Goal: Task Accomplishment & Management: Complete application form

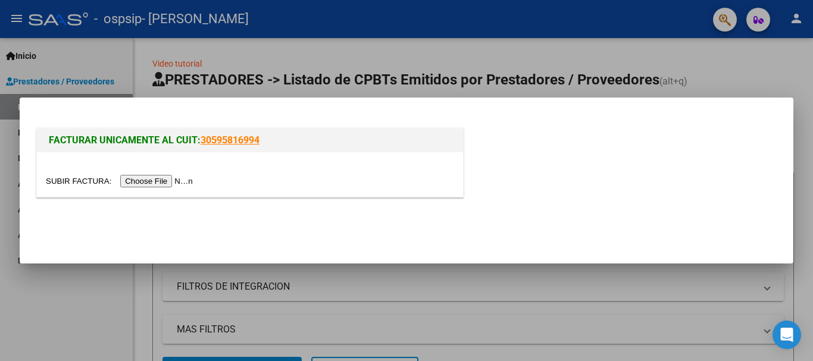
click at [152, 183] on input "file" at bounding box center [121, 181] width 151 height 12
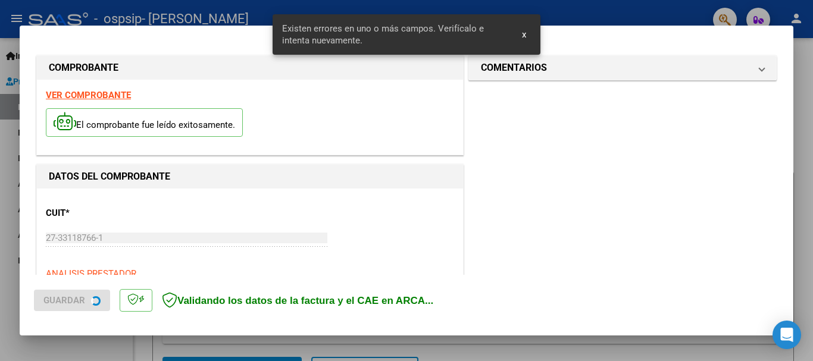
scroll to position [275, 0]
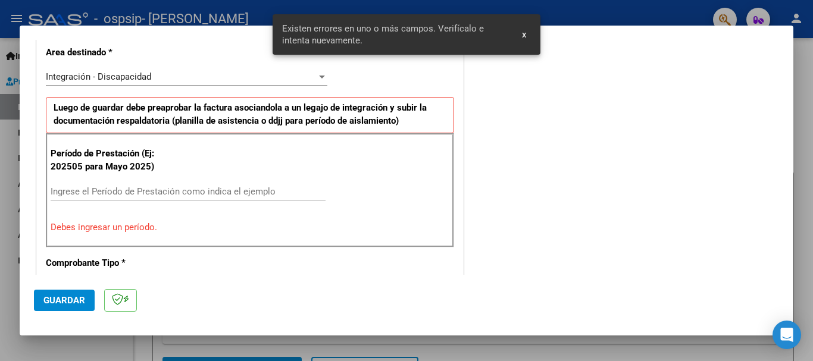
click at [149, 192] on input "Ingrese el Período de Prestación como indica el ejemplo" at bounding box center [188, 191] width 275 height 11
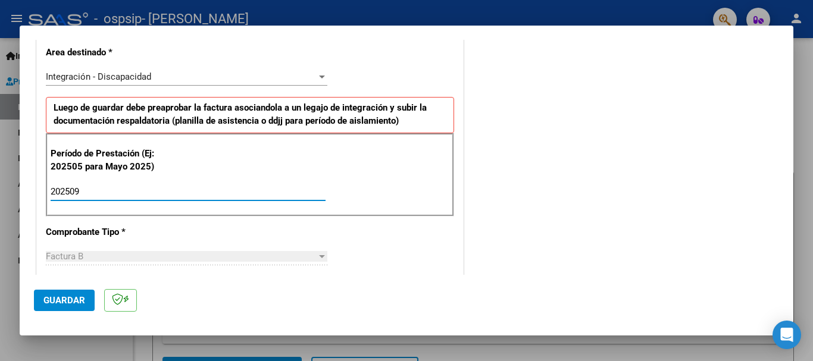
type input "202509"
click at [43, 303] on button "Guardar" at bounding box center [64, 300] width 61 height 21
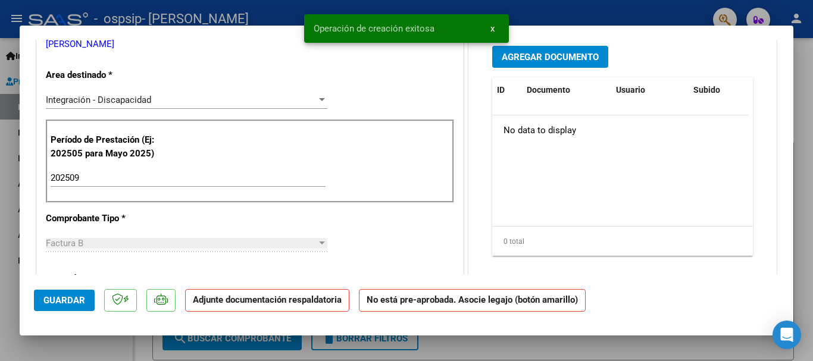
scroll to position [0, 0]
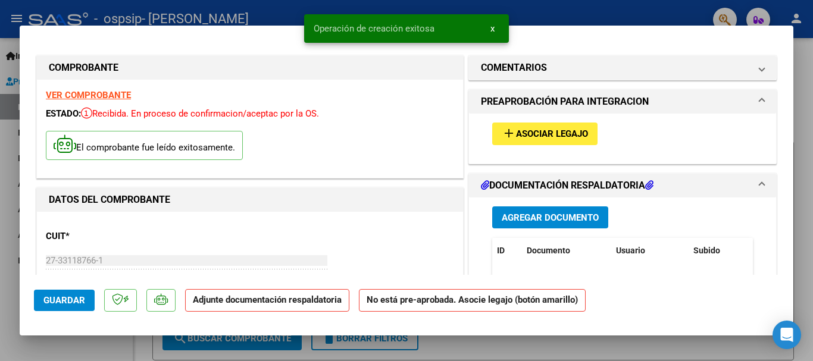
click at [568, 141] on button "add Asociar Legajo" at bounding box center [544, 134] width 105 height 22
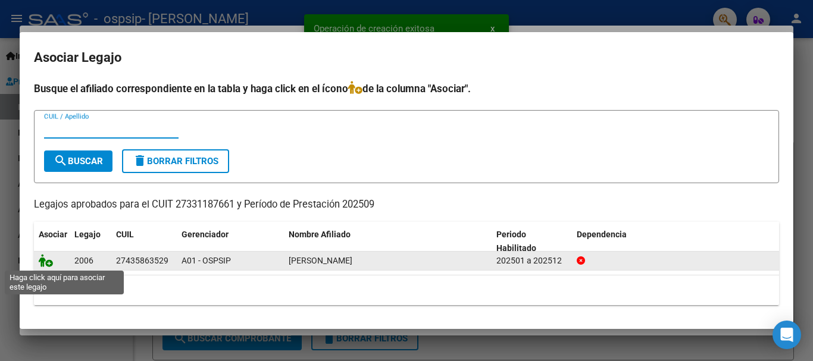
click at [45, 265] on icon at bounding box center [46, 260] width 14 height 13
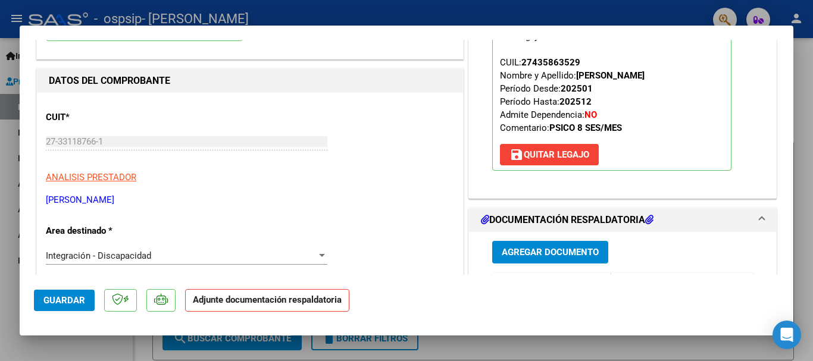
scroll to position [179, 0]
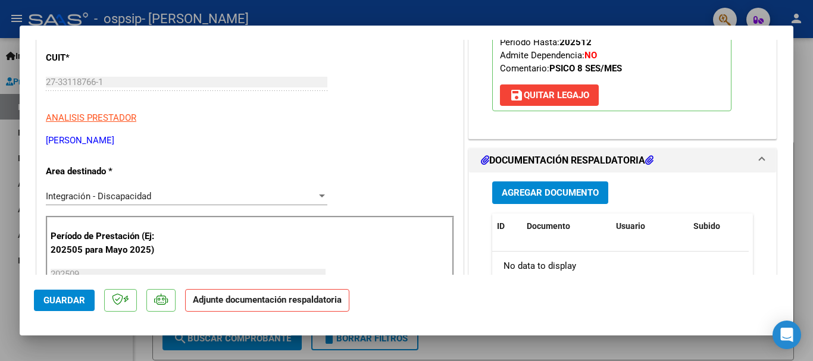
click at [564, 195] on span "Agregar Documento" at bounding box center [550, 193] width 97 height 11
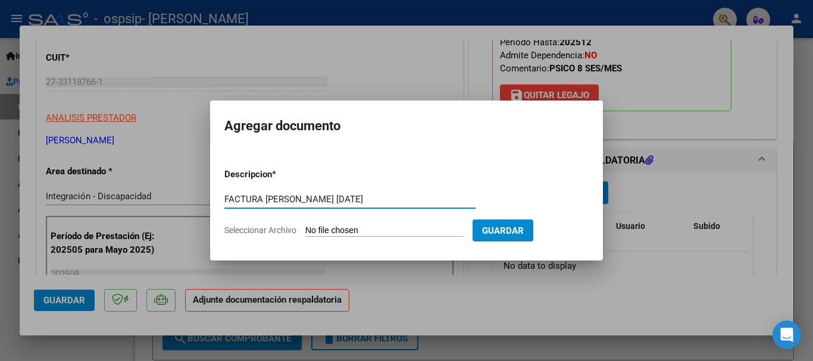
type input "FACTURA [PERSON_NAME] [DATE]"
click at [353, 233] on input "Seleccionar Archivo" at bounding box center [384, 231] width 158 height 11
type input "C:\fakepath\27331187661_006_00003_00001132.pdf"
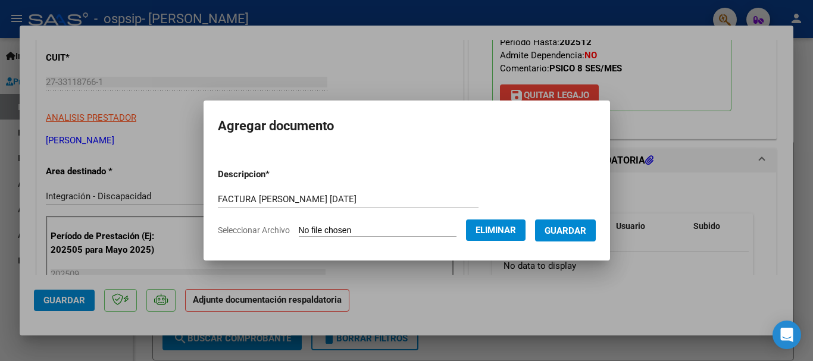
click at [578, 239] on button "Guardar" at bounding box center [565, 231] width 61 height 22
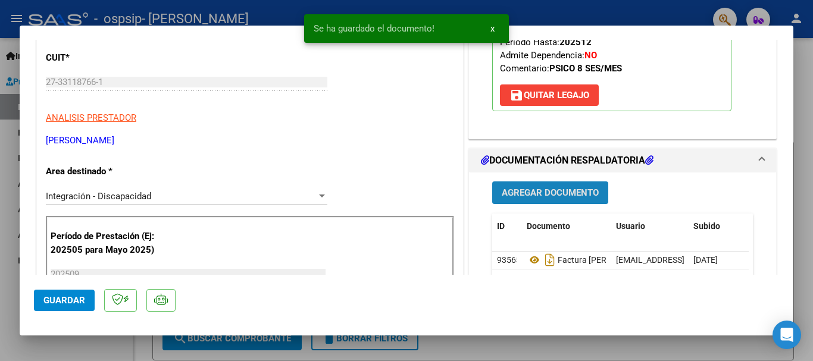
click at [540, 196] on span "Agregar Documento" at bounding box center [550, 193] width 97 height 11
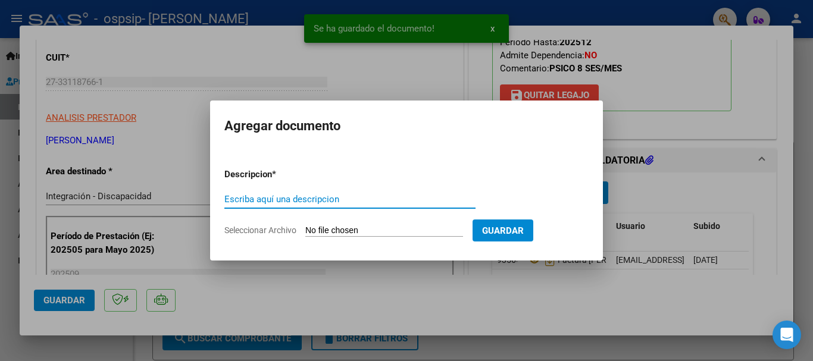
click at [385, 197] on input "Escriba aquí una descripcion" at bounding box center [349, 199] width 251 height 11
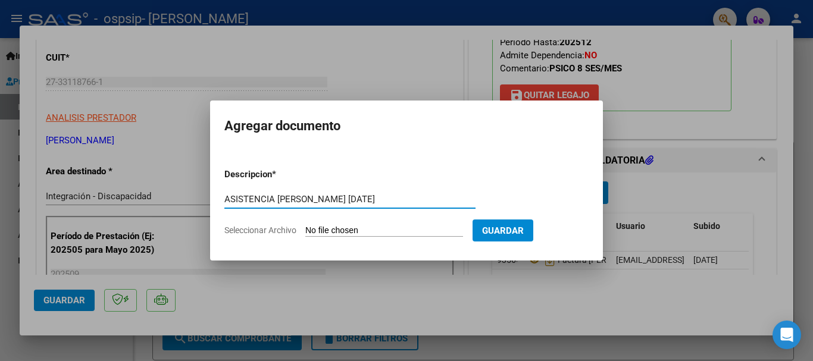
type input "ASISTENCIA [PERSON_NAME] [DATE]"
click at [390, 224] on form "Descripcion * ASISTENCIA [PERSON_NAME] [DATE] Escriba aquí una descripcion Sele…" at bounding box center [406, 202] width 364 height 87
click at [344, 229] on input "Seleccionar Archivo" at bounding box center [384, 231] width 158 height 11
type input "C:\fakepath\[PERSON_NAME] RO septiembre planilla Ro.pdf"
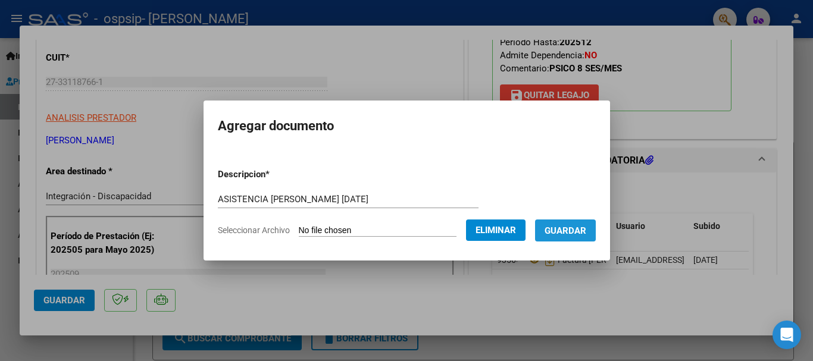
click at [577, 234] on span "Guardar" at bounding box center [566, 231] width 42 height 11
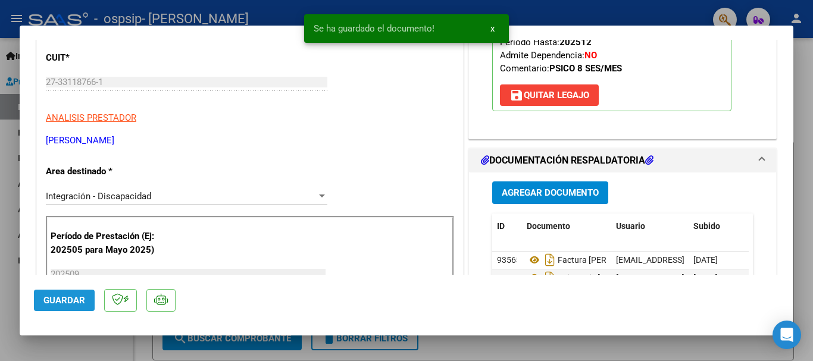
click at [67, 300] on span "Guardar" at bounding box center [64, 300] width 42 height 11
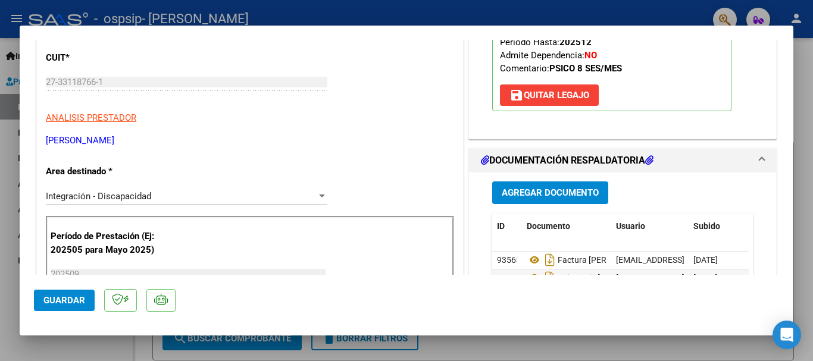
click at [536, 352] on div at bounding box center [406, 180] width 813 height 361
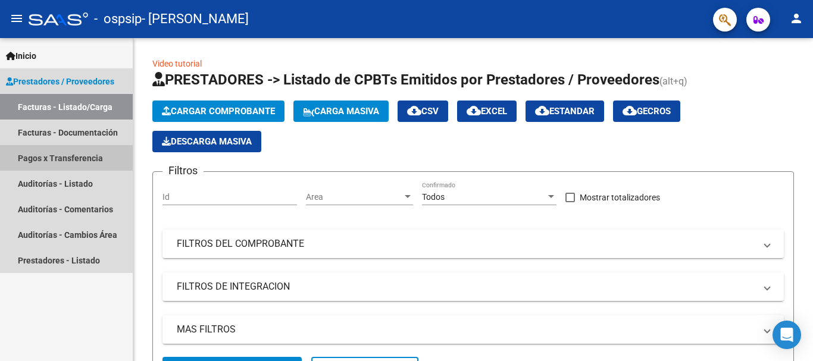
click at [61, 161] on link "Pagos x Transferencia" at bounding box center [66, 158] width 133 height 26
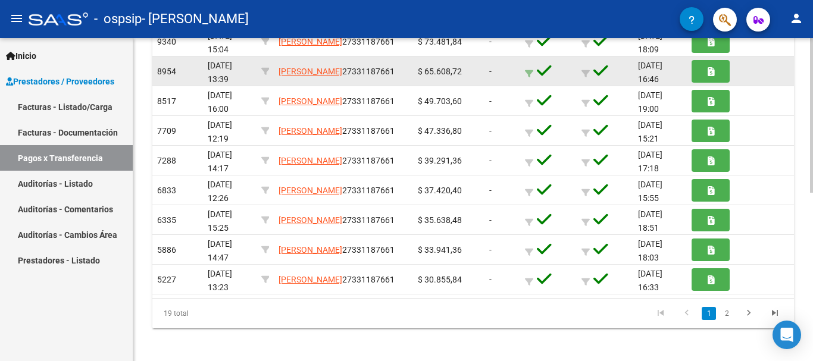
scroll to position [352, 0]
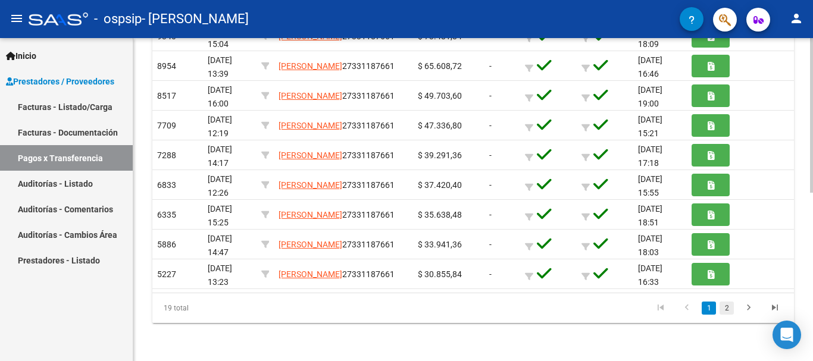
click at [722, 309] on link "2" at bounding box center [726, 308] width 14 height 13
click at [709, 309] on link "1" at bounding box center [709, 308] width 14 height 13
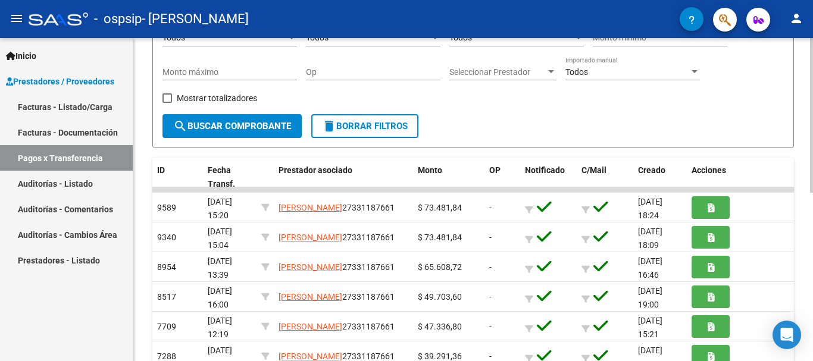
scroll to position [144, 0]
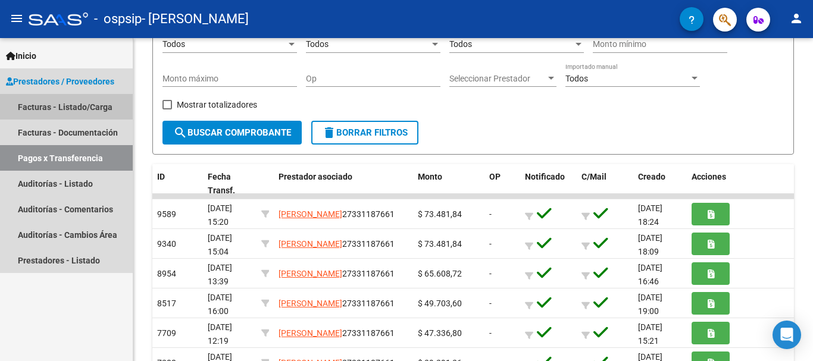
click at [72, 105] on link "Facturas - Listado/Carga" at bounding box center [66, 107] width 133 height 26
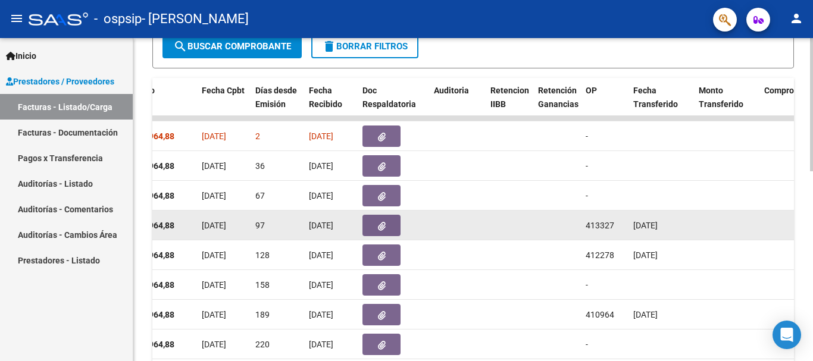
scroll to position [263, 0]
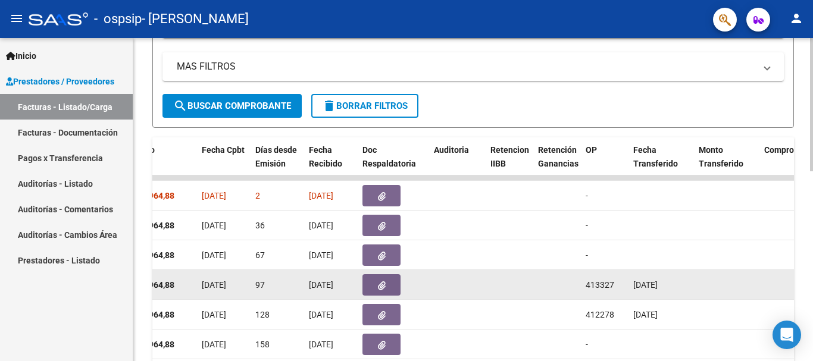
click at [435, 287] on datatable-body-cell at bounding box center [457, 284] width 57 height 29
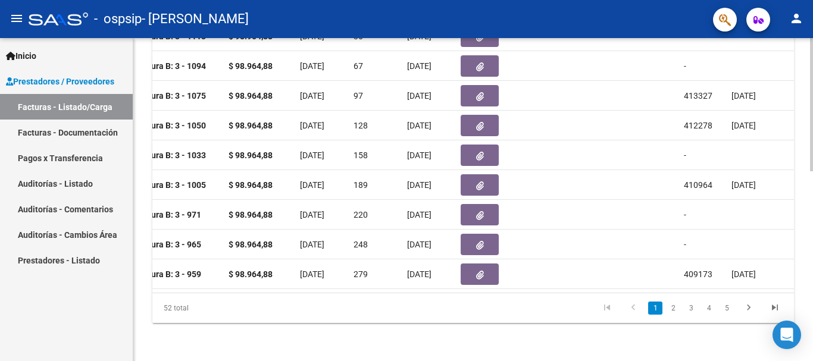
scroll to position [0, 436]
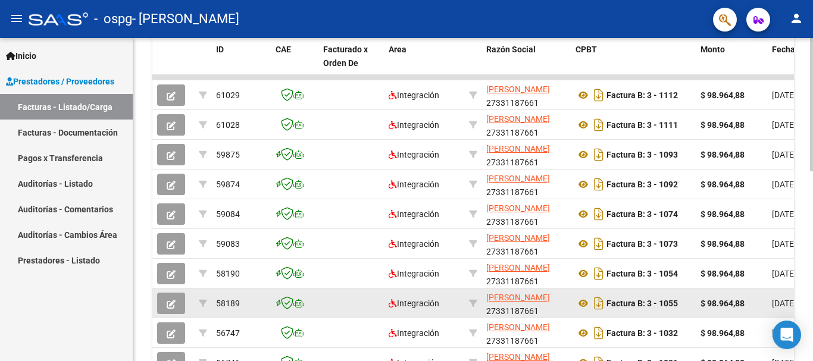
scroll to position [462, 0]
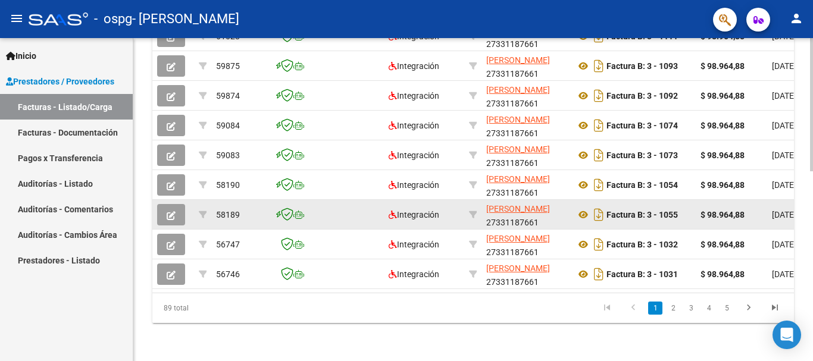
click at [176, 204] on button "button" at bounding box center [171, 214] width 28 height 21
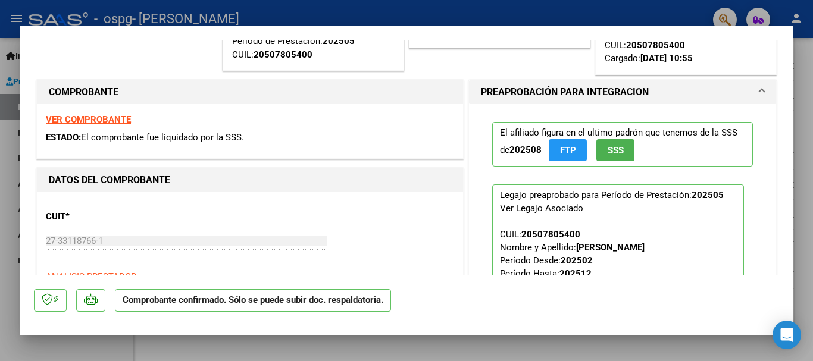
scroll to position [119, 0]
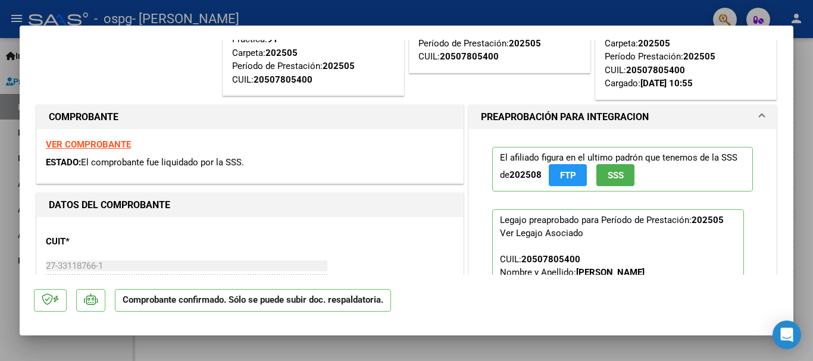
click at [107, 144] on strong "VER COMPROBANTE" at bounding box center [88, 144] width 85 height 11
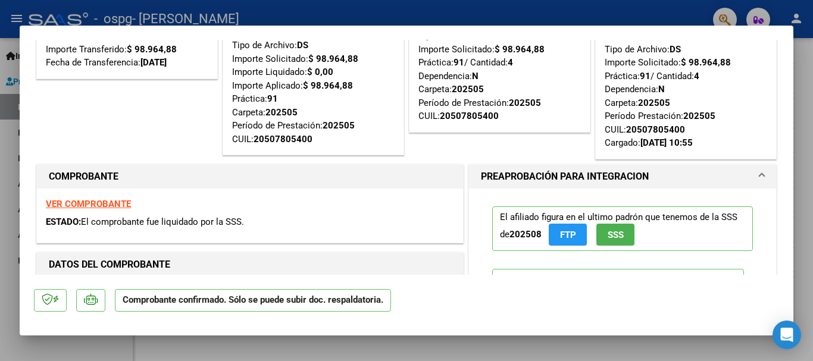
scroll to position [0, 0]
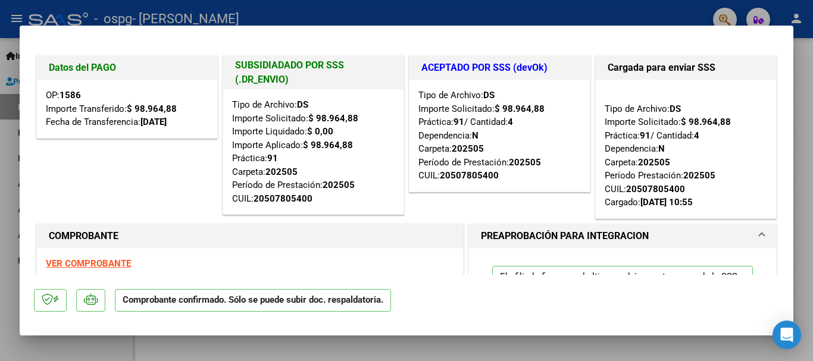
click at [608, 351] on div at bounding box center [406, 180] width 813 height 361
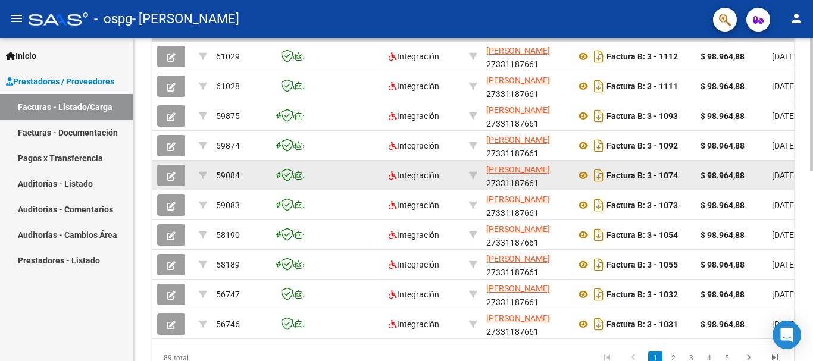
scroll to position [343, 0]
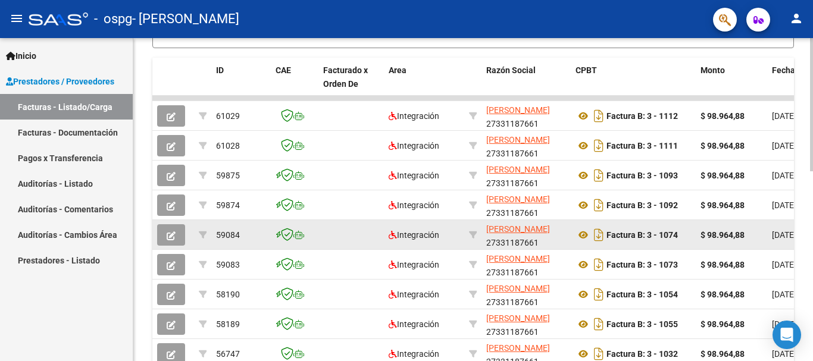
click at [166, 233] on button "button" at bounding box center [171, 234] width 28 height 21
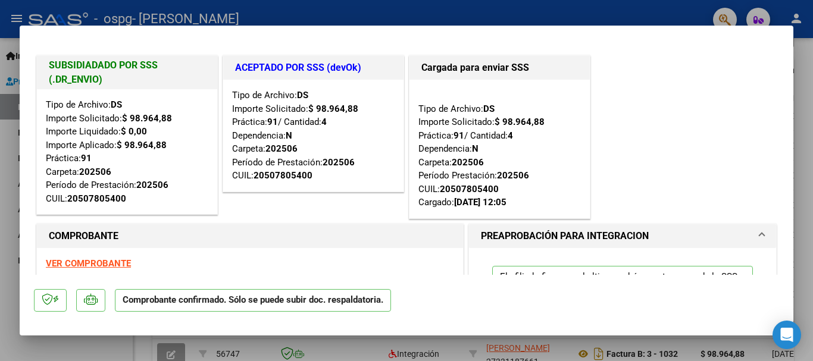
click at [337, 349] on div at bounding box center [406, 180] width 813 height 361
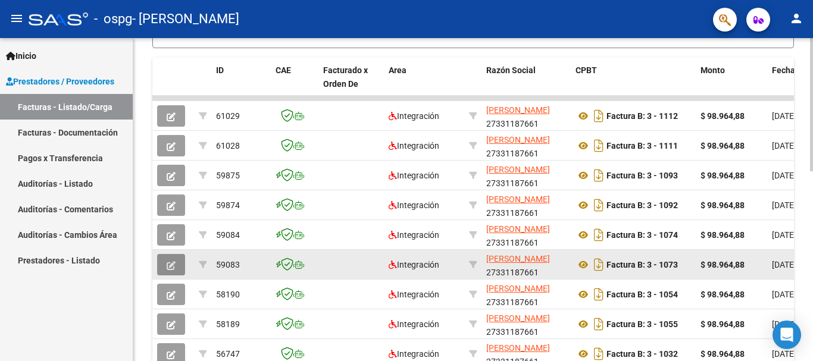
click at [174, 264] on icon "button" at bounding box center [171, 265] width 9 height 9
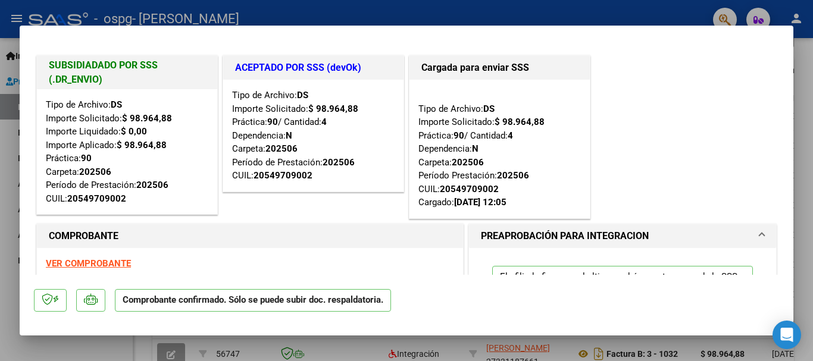
click at [7, 255] on div at bounding box center [406, 180] width 813 height 361
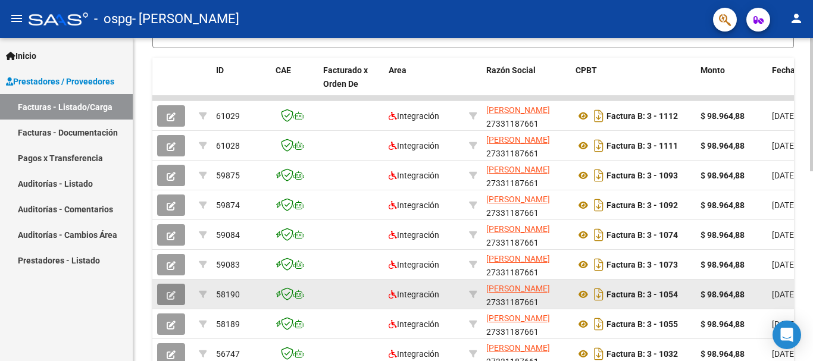
click at [177, 297] on button "button" at bounding box center [171, 294] width 28 height 21
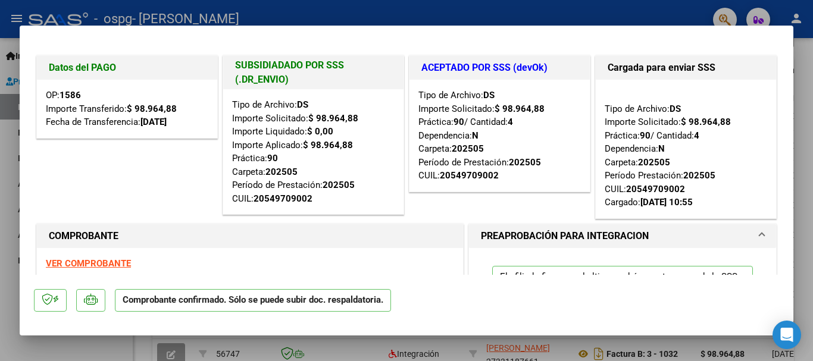
click at [9, 234] on div at bounding box center [406, 180] width 813 height 361
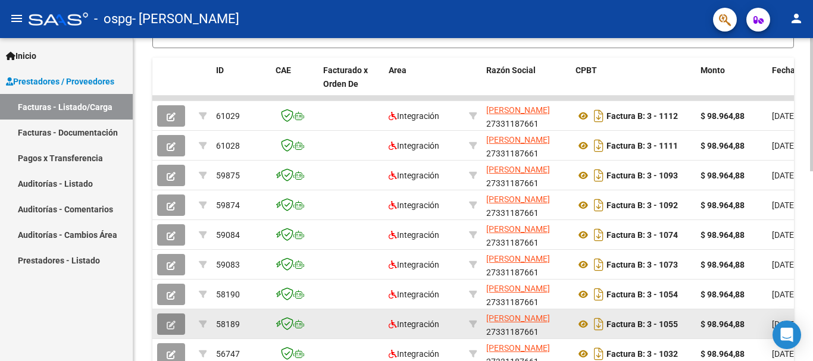
click at [169, 329] on icon "button" at bounding box center [171, 325] width 9 height 9
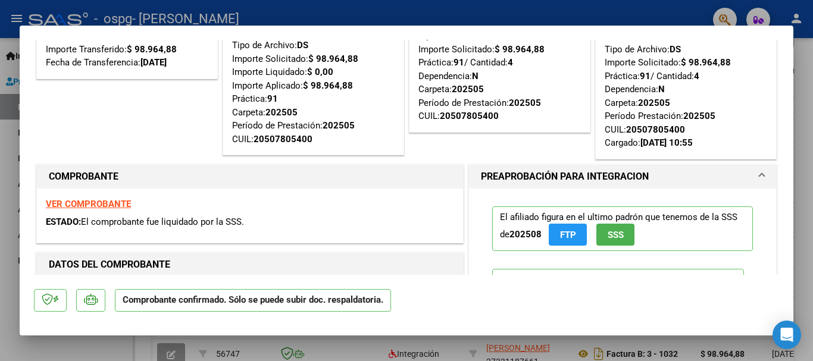
scroll to position [0, 0]
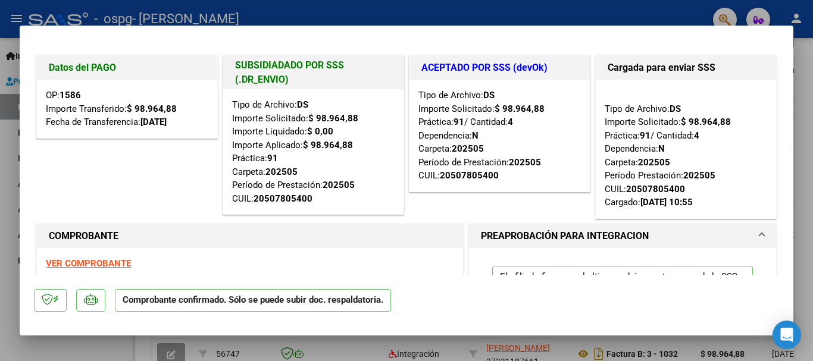
click at [343, 350] on div at bounding box center [406, 180] width 813 height 361
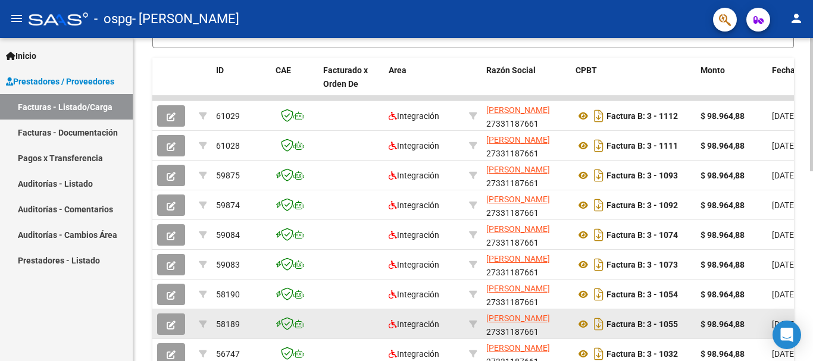
scroll to position [343, 0]
click at [171, 322] on icon "button" at bounding box center [171, 325] width 9 height 9
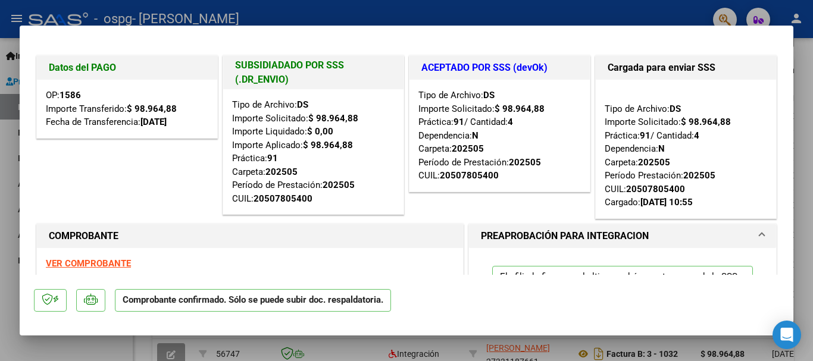
click at [0, 226] on div at bounding box center [406, 180] width 813 height 361
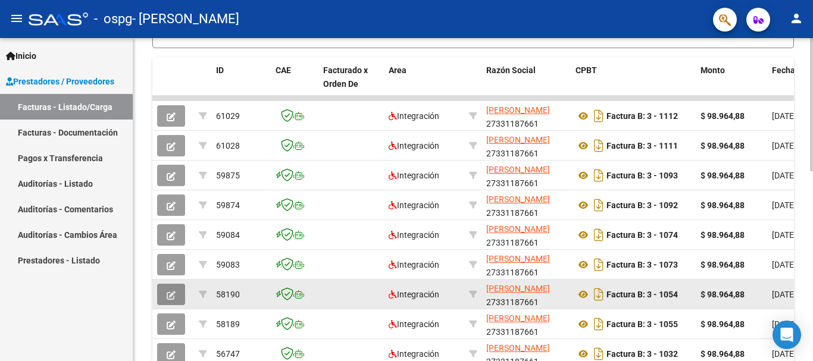
click at [165, 294] on button "button" at bounding box center [171, 294] width 28 height 21
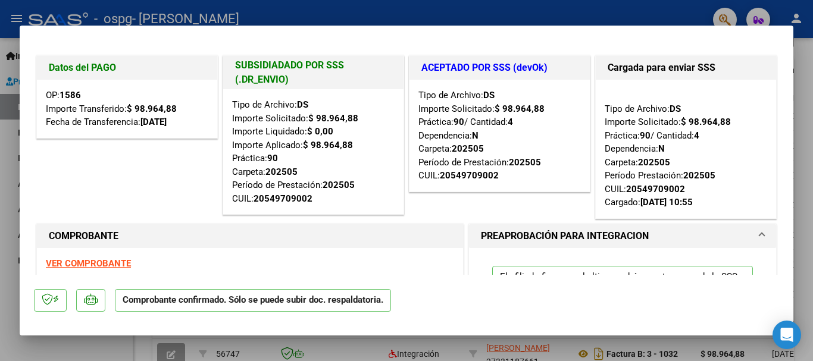
click at [4, 253] on div at bounding box center [406, 180] width 813 height 361
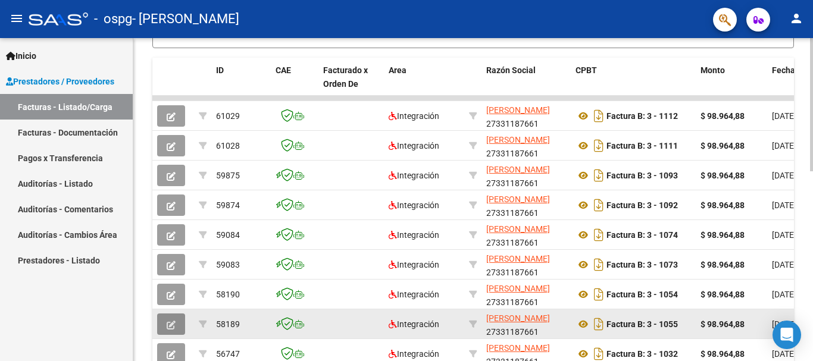
click at [166, 323] on button "button" at bounding box center [171, 324] width 28 height 21
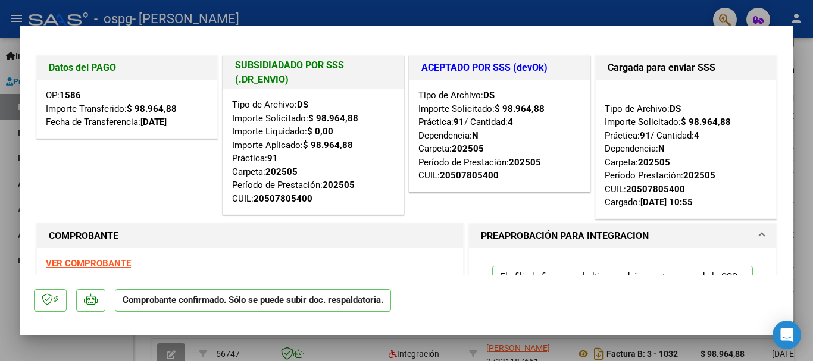
click at [73, 351] on div at bounding box center [406, 180] width 813 height 361
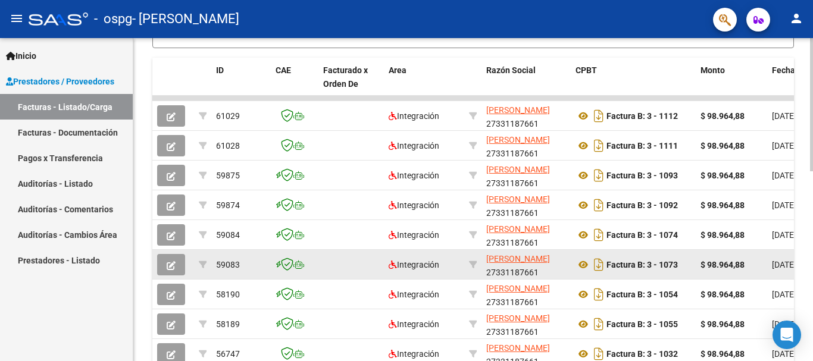
click at [169, 263] on icon "button" at bounding box center [171, 265] width 9 height 9
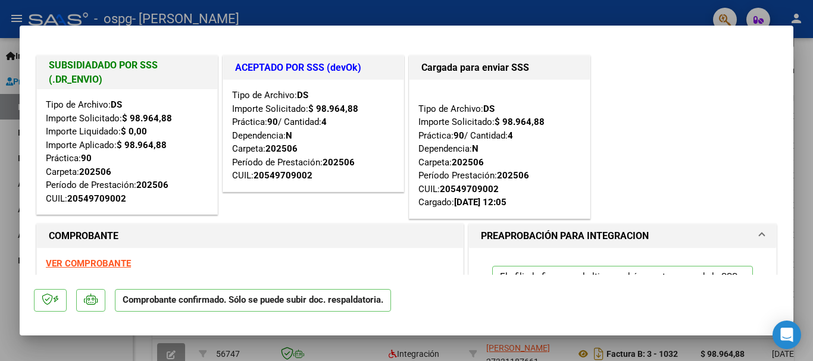
click at [101, 352] on div at bounding box center [406, 180] width 813 height 361
type input "$ 0,00"
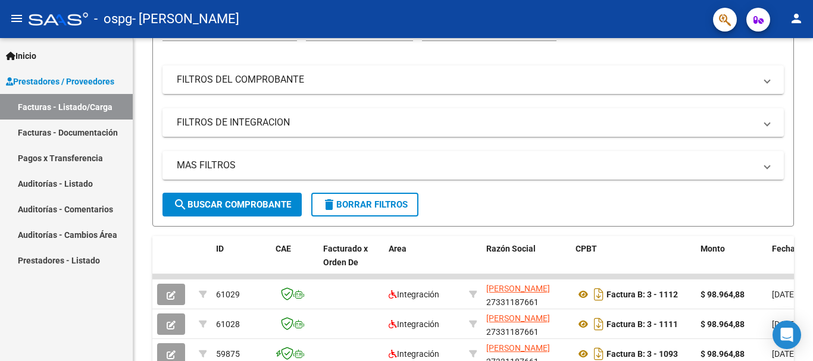
scroll to position [0, 0]
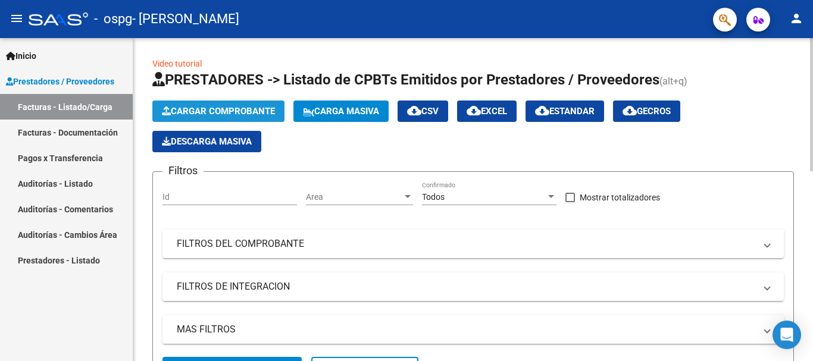
click at [195, 114] on span "Cargar Comprobante" at bounding box center [218, 111] width 113 height 11
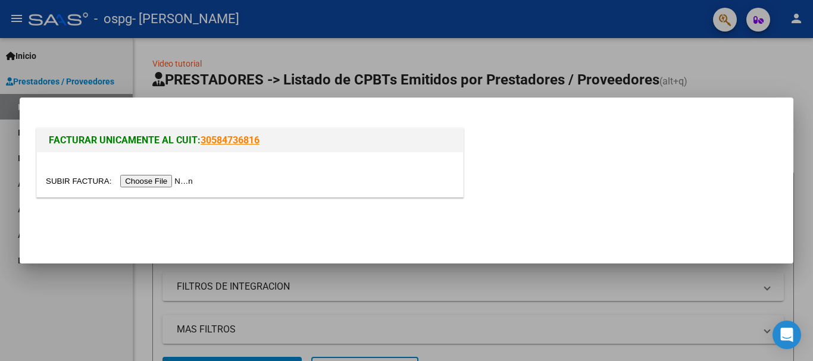
click at [186, 176] on input "file" at bounding box center [121, 181] width 151 height 12
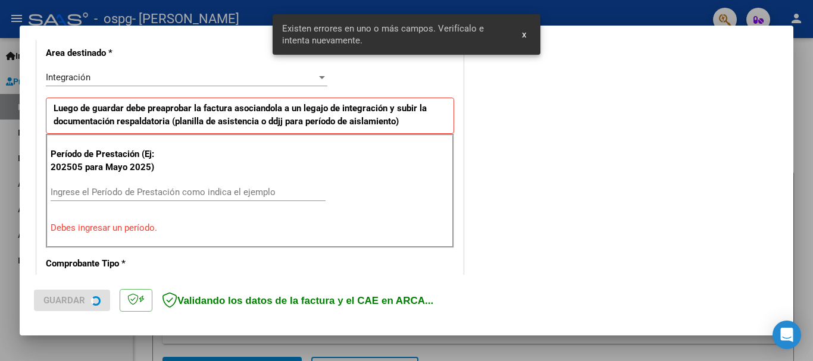
scroll to position [275, 0]
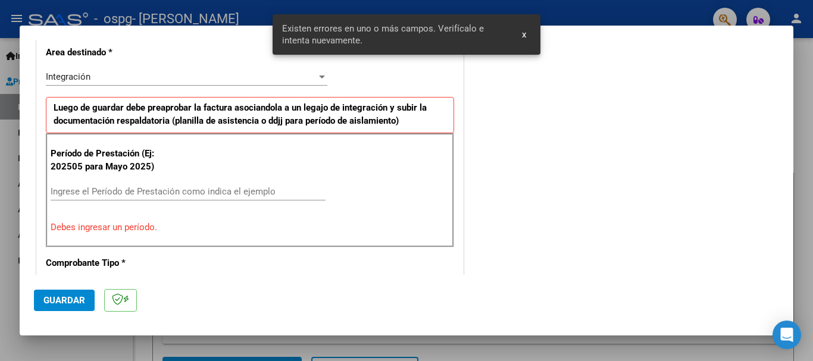
click at [172, 189] on input "Ingrese el Período de Prestación como indica el ejemplo" at bounding box center [188, 191] width 275 height 11
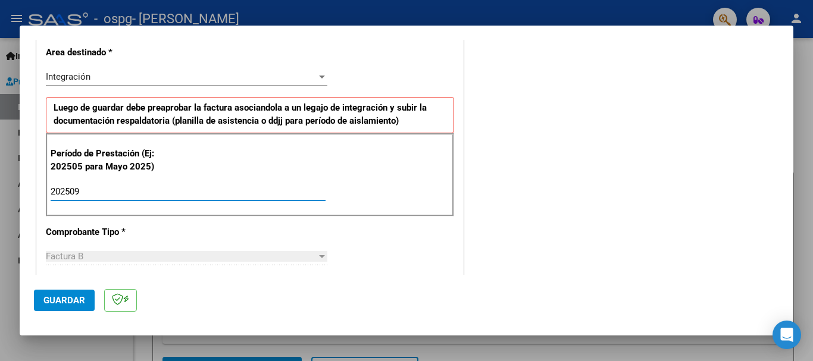
type input "202509"
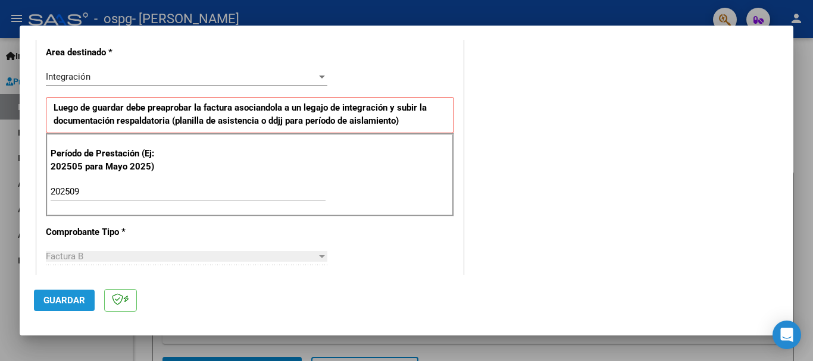
click at [66, 302] on span "Guardar" at bounding box center [64, 300] width 42 height 11
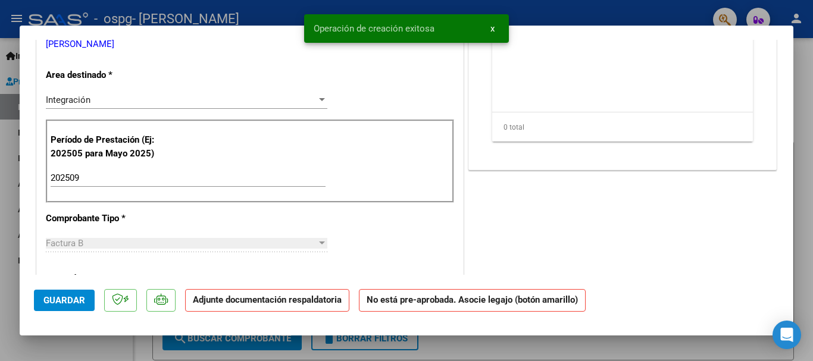
scroll to position [0, 0]
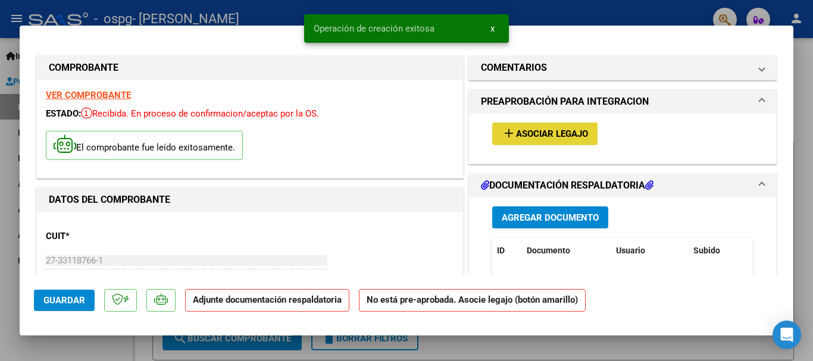
click at [527, 141] on button "add Asociar Legajo" at bounding box center [544, 134] width 105 height 22
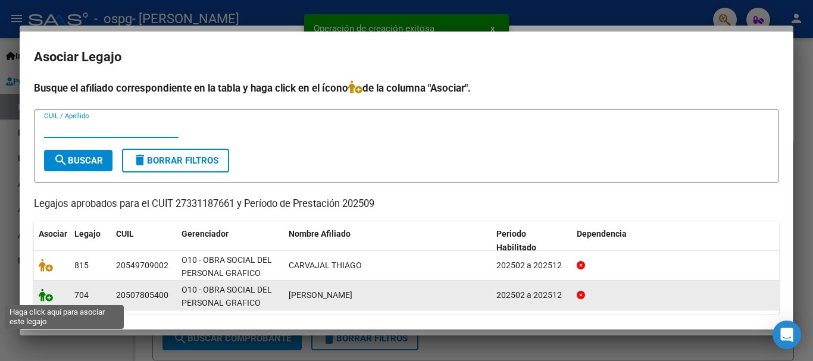
click at [45, 298] on icon at bounding box center [46, 295] width 14 height 13
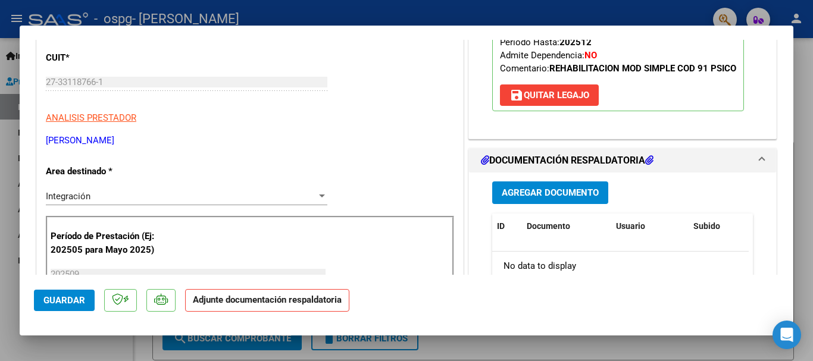
scroll to position [298, 0]
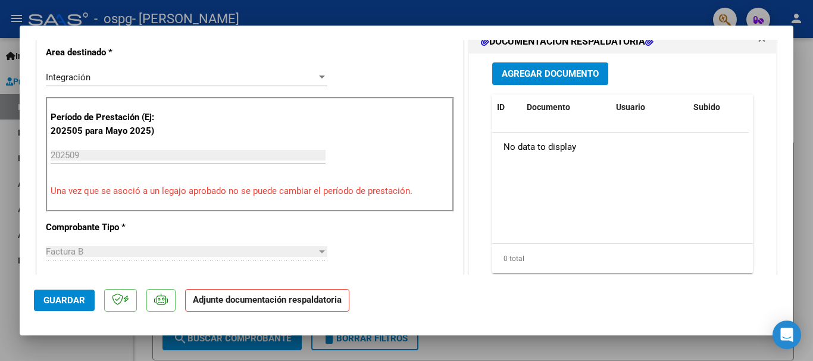
click at [518, 71] on span "Agregar Documento" at bounding box center [550, 74] width 97 height 11
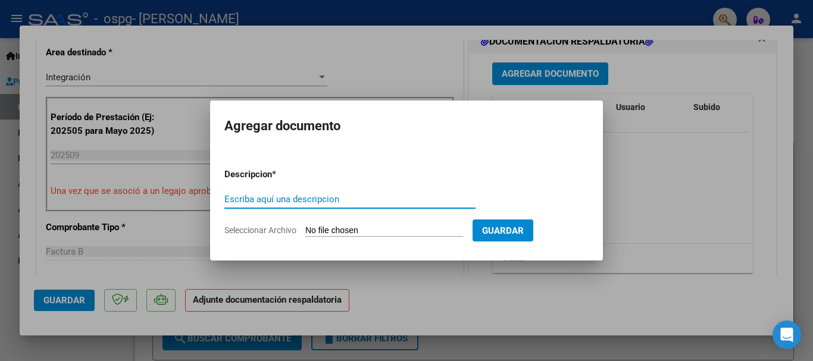
click at [296, 200] on input "Escriba aquí una descripcion" at bounding box center [349, 199] width 251 height 11
type input "FACTURACION GOMEZ SEPTIEMBRE 2025"
click at [345, 226] on input "Seleccionar Archivo" at bounding box center [384, 231] width 158 height 11
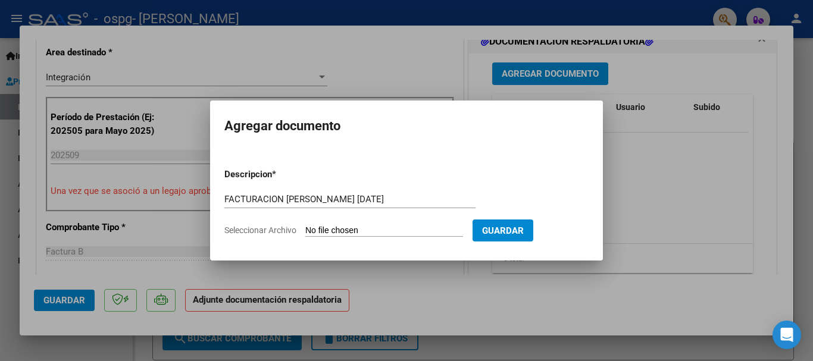
type input "C:\fakepath\27331187661_006_00003_00001131.pdf"
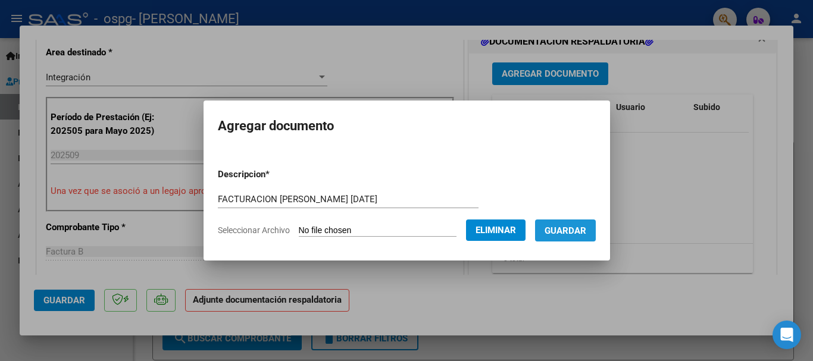
click at [581, 234] on span "Guardar" at bounding box center [566, 231] width 42 height 11
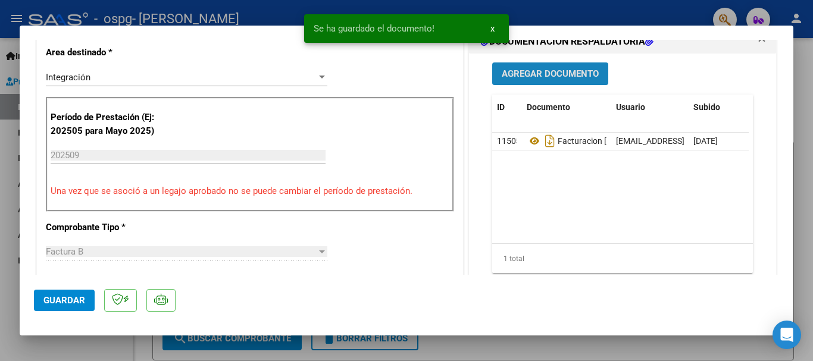
click at [529, 72] on span "Agregar Documento" at bounding box center [550, 74] width 97 height 11
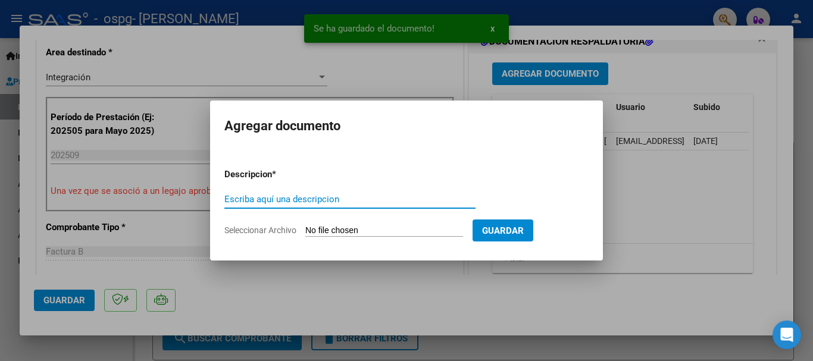
click at [309, 197] on input "Escriba aquí una descripcion" at bounding box center [349, 199] width 251 height 11
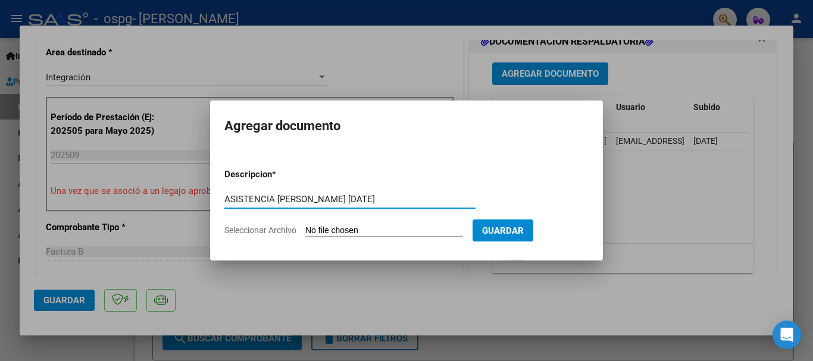
type input "ASISTENCIA GOMEZ SEPTIEMBRE 2025"
click at [350, 230] on input "Seleccionar Archivo" at bounding box center [384, 231] width 158 height 11
type input "C:\fakepath\GOMEZ URIEL septiembre planilla Ro .pdf"
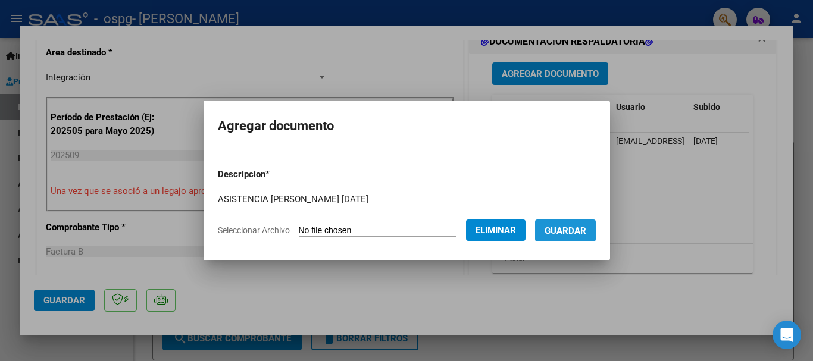
click at [578, 226] on span "Guardar" at bounding box center [566, 231] width 42 height 11
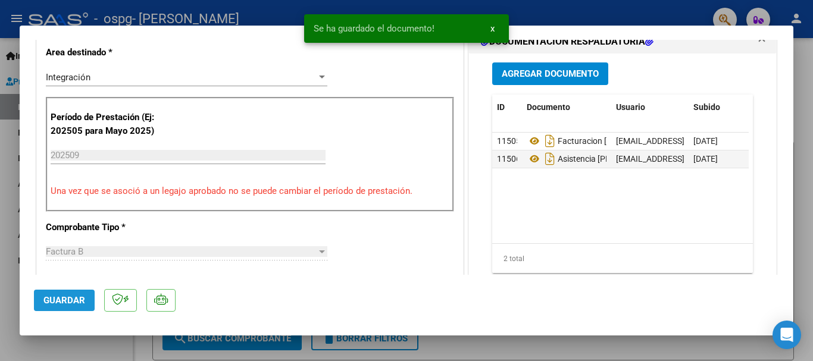
click at [61, 308] on button "Guardar" at bounding box center [64, 300] width 61 height 21
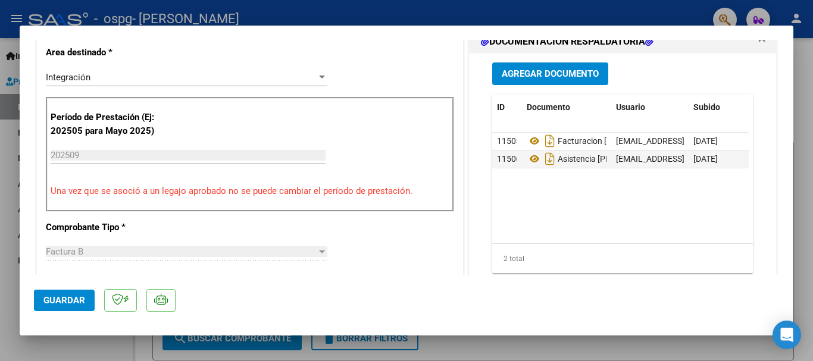
click at [453, 351] on div at bounding box center [406, 180] width 813 height 361
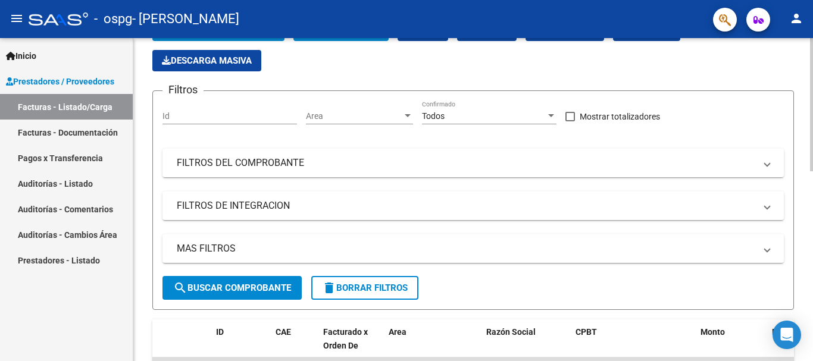
scroll to position [60, 0]
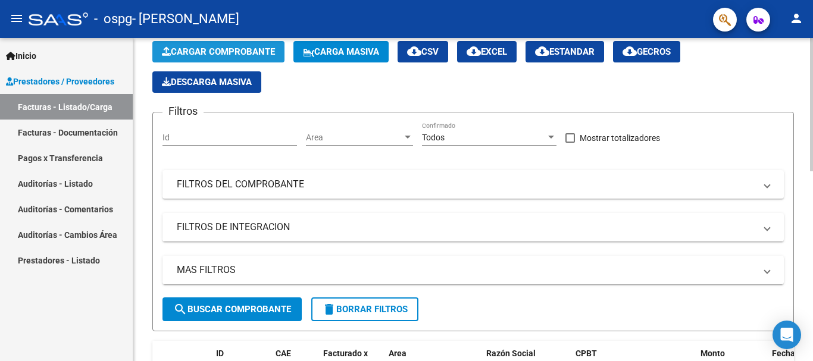
click at [215, 51] on span "Cargar Comprobante" at bounding box center [218, 51] width 113 height 11
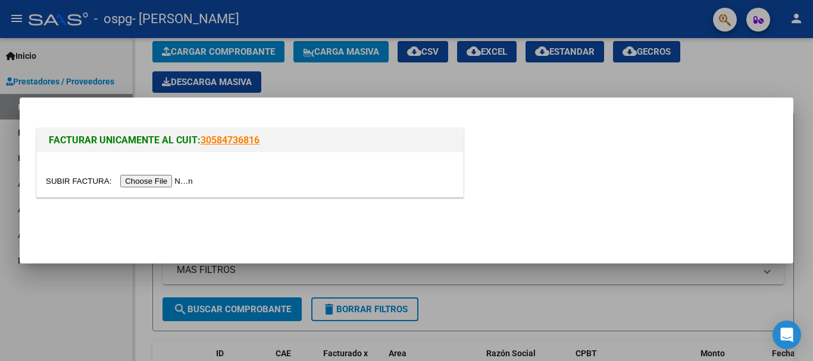
click at [179, 180] on input "file" at bounding box center [121, 181] width 151 height 12
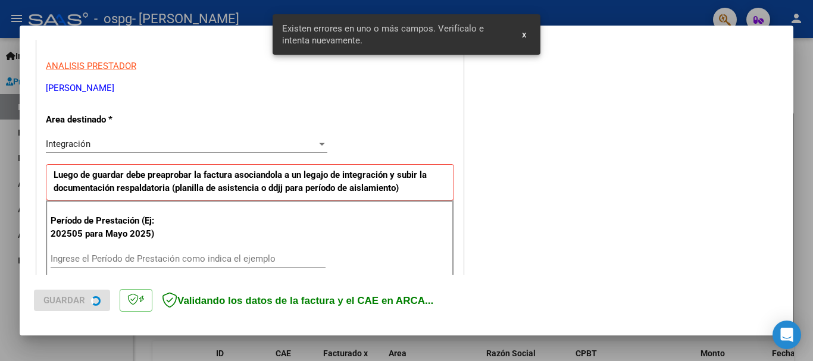
scroll to position [297, 0]
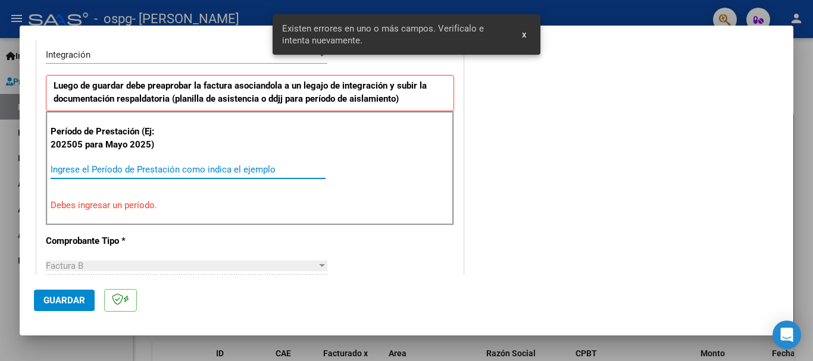
click at [100, 170] on input "Ingrese el Período de Prestación como indica el ejemplo" at bounding box center [188, 169] width 275 height 11
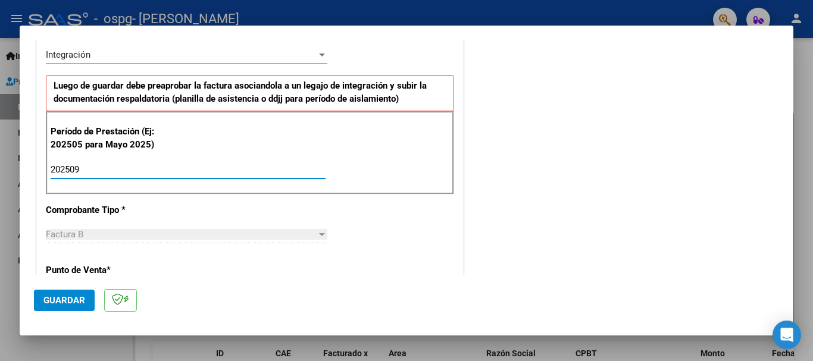
type input "202509"
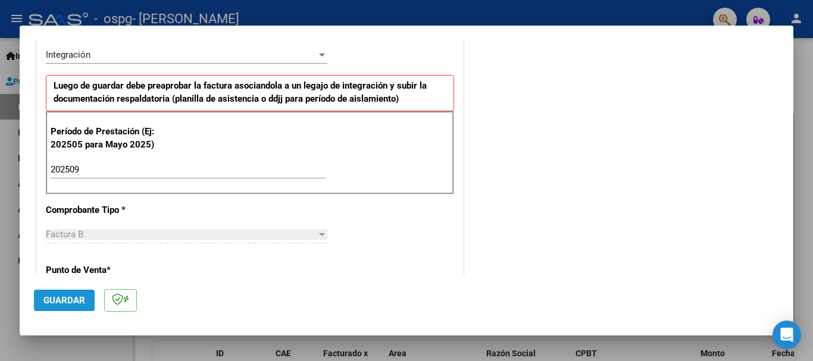
click at [76, 298] on span "Guardar" at bounding box center [64, 300] width 42 height 11
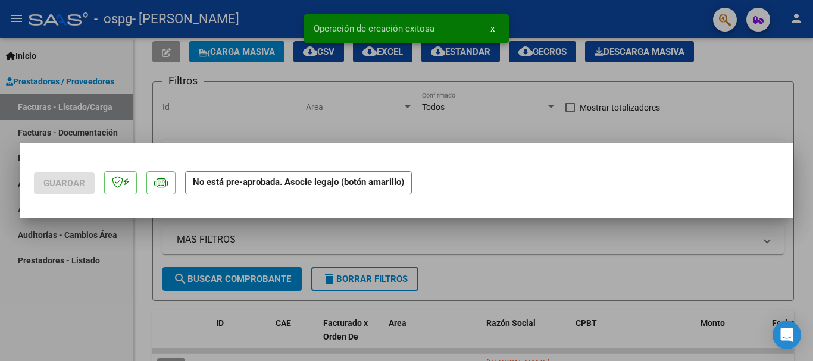
scroll to position [0, 0]
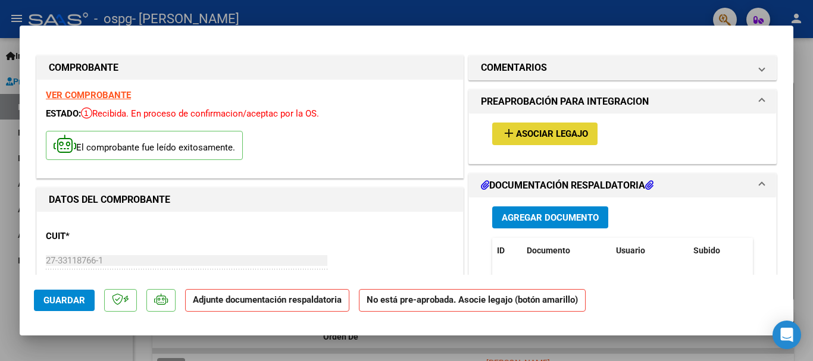
click at [516, 133] on span "Asociar Legajo" at bounding box center [552, 134] width 72 height 11
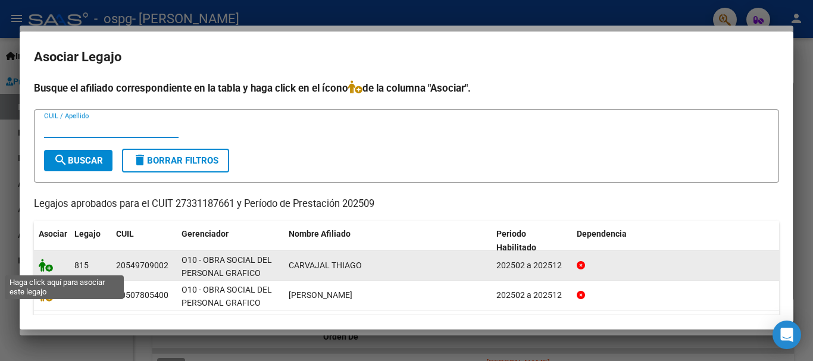
click at [48, 267] on icon at bounding box center [46, 265] width 14 height 13
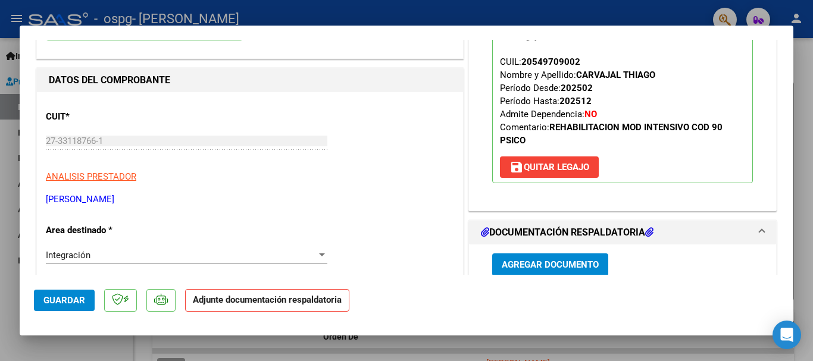
scroll to position [119, 0]
click at [535, 264] on span "Agregar Documento" at bounding box center [550, 266] width 97 height 11
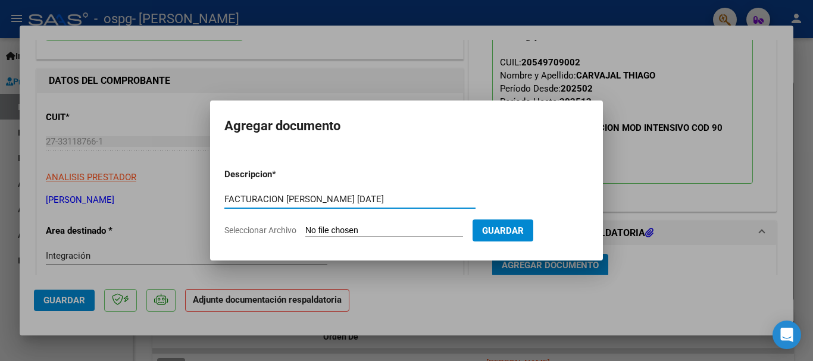
type input "FACTURACION CARVAJAL SEPTIEMBRE 2025"
click at [392, 228] on input "Seleccionar Archivo" at bounding box center [384, 231] width 158 height 11
type input "C:\fakepath\27331187661_006_00003_00001130.pdf"
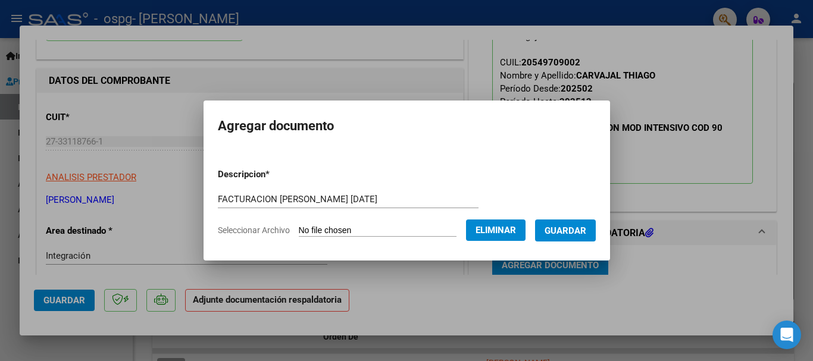
click at [582, 230] on span "Guardar" at bounding box center [566, 231] width 42 height 11
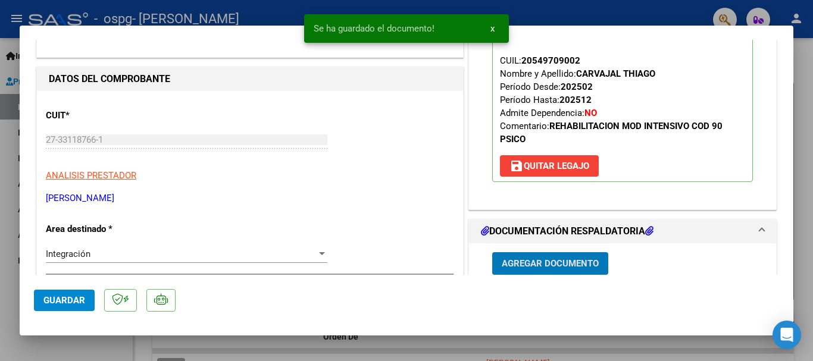
scroll to position [240, 0]
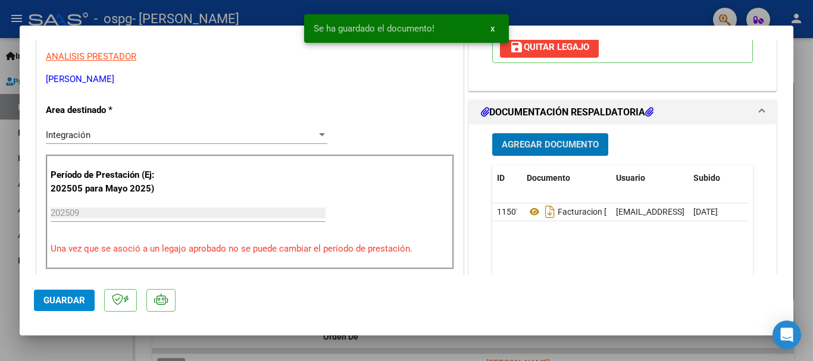
click at [549, 144] on span "Agregar Documento" at bounding box center [550, 145] width 97 height 11
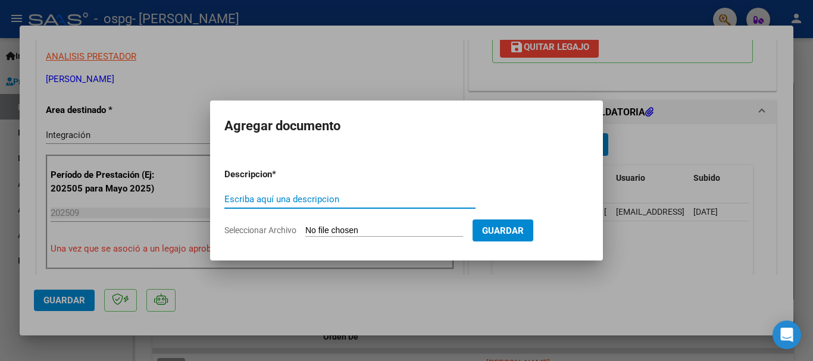
click at [320, 201] on input "Escriba aquí una descripcion" at bounding box center [349, 199] width 251 height 11
type input "ASISTENCIA CARVAJAL SEPTIEMBRE 2025"
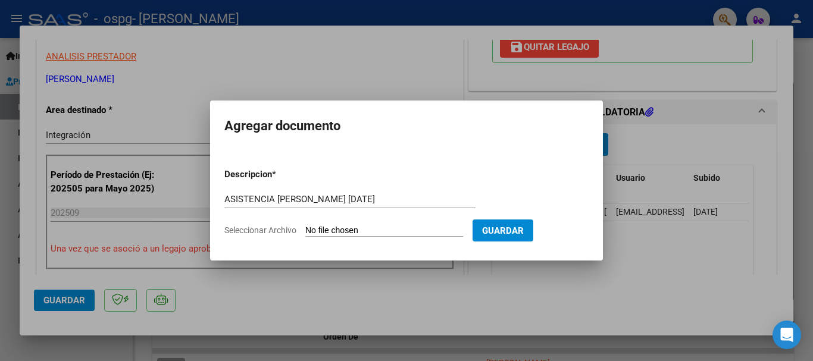
click at [327, 226] on input "Seleccionar Archivo" at bounding box center [384, 231] width 158 height 11
type input "C:\fakepath\CARVAJAL septiembre planilla Ro.pdf"
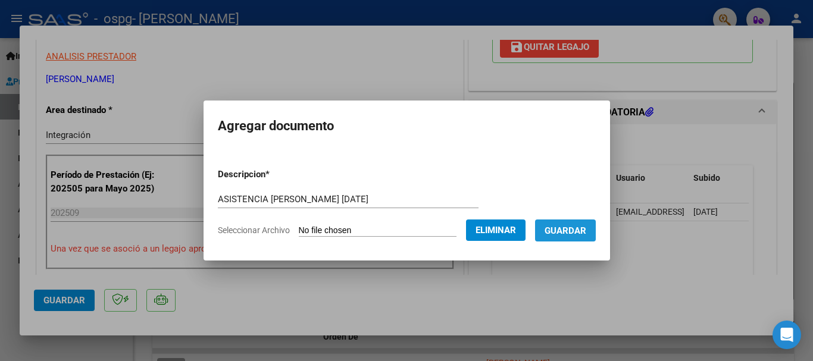
click at [577, 236] on span "Guardar" at bounding box center [566, 231] width 42 height 11
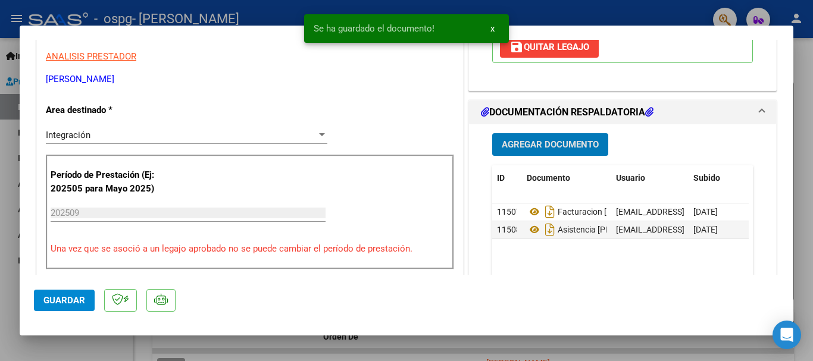
click at [67, 303] on span "Guardar" at bounding box center [64, 300] width 42 height 11
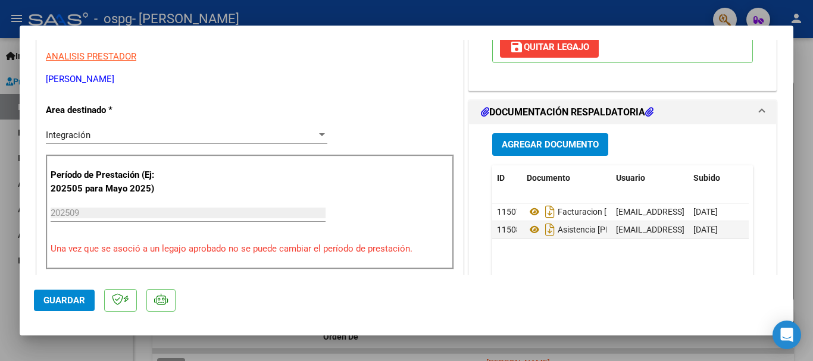
click at [68, 294] on button "Guardar" at bounding box center [64, 300] width 61 height 21
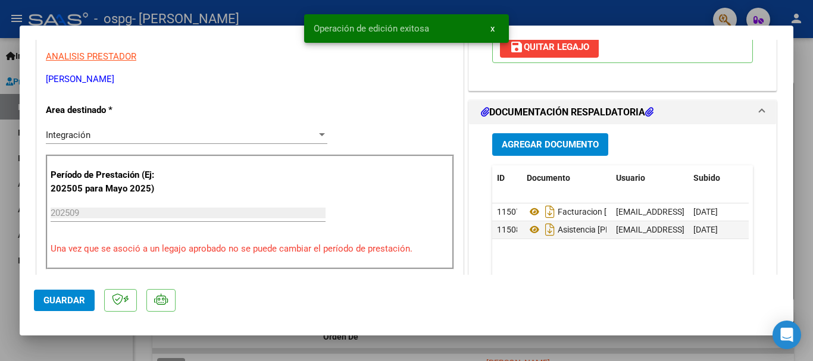
click at [494, 30] on span "x" at bounding box center [492, 28] width 4 height 11
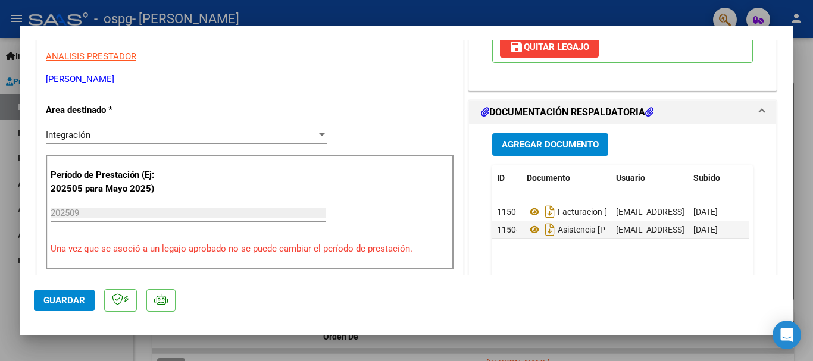
click at [456, 351] on div at bounding box center [406, 180] width 813 height 361
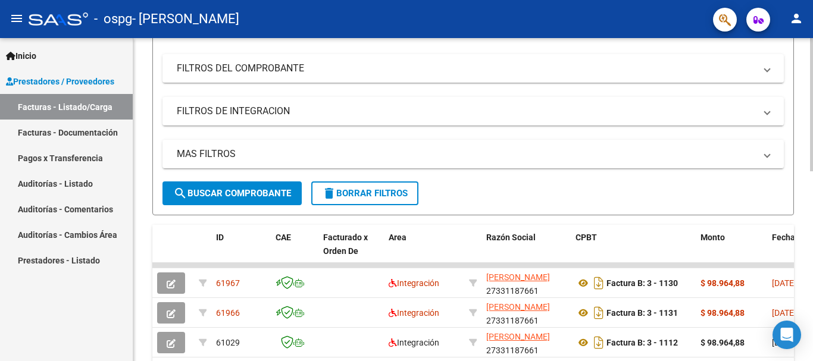
scroll to position [179, 0]
